Goal: Task Accomplishment & Management: Use online tool/utility

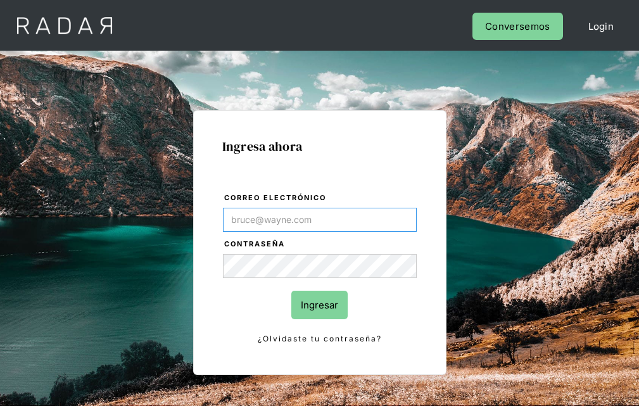
type input "[EMAIL_ADDRESS][PERSON_NAME][DOMAIN_NAME]"
click at [319, 305] on input "Ingresar" at bounding box center [319, 305] width 56 height 28
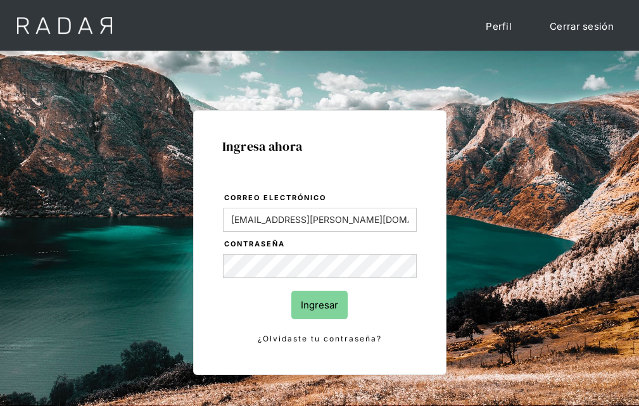
click at [319, 305] on input "Ingresar" at bounding box center [319, 305] width 56 height 28
